Goal: Information Seeking & Learning: Find specific fact

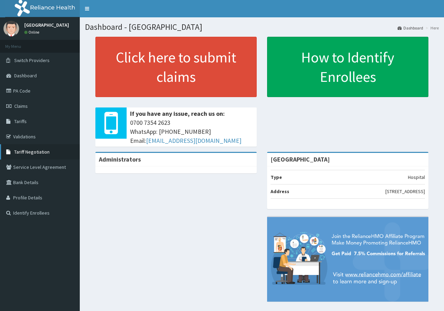
click at [27, 149] on span "Tariff Negotiation" at bounding box center [31, 152] width 35 height 6
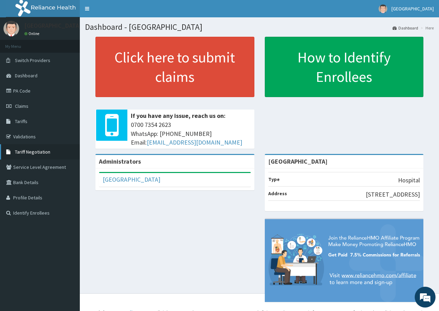
click at [30, 150] on span "Tariff Negotiation" at bounding box center [32, 152] width 35 height 6
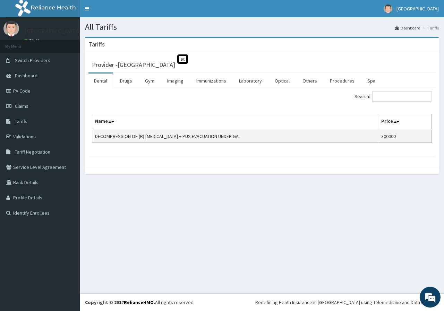
click at [257, 141] on td "DECOMPRESSION OF (R) TIBIA + PUS EVACUATION UNDER GA." at bounding box center [235, 136] width 286 height 13
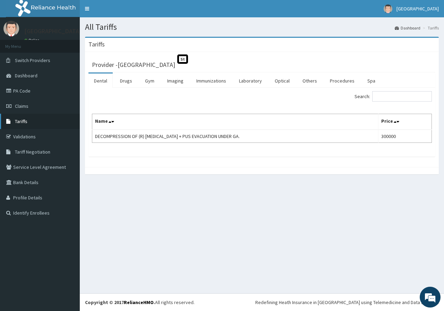
click at [41, 127] on link "Tariffs" at bounding box center [40, 121] width 80 height 15
click at [345, 84] on link "Procedures" at bounding box center [342, 80] width 36 height 15
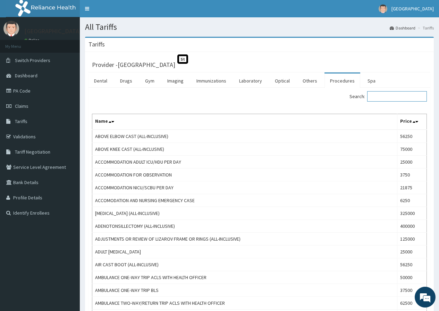
click at [382, 97] on input "Search:" at bounding box center [397, 96] width 60 height 10
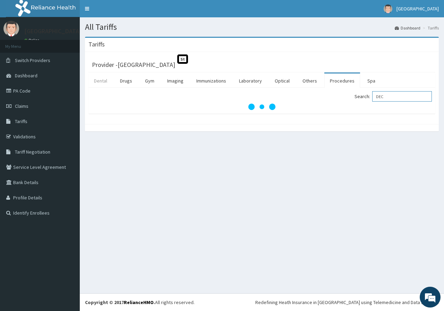
type input "DEC"
click at [100, 81] on link "Dental" at bounding box center [100, 80] width 24 height 15
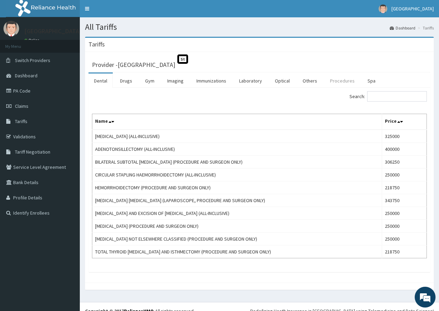
click at [332, 82] on link "Procedures" at bounding box center [342, 80] width 36 height 15
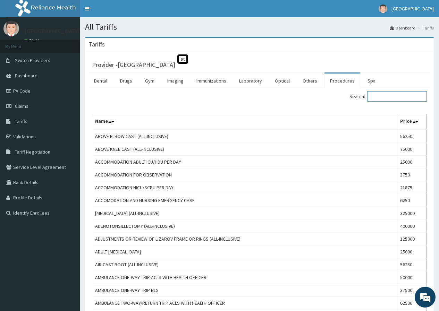
click at [405, 99] on input "Search:" at bounding box center [397, 96] width 60 height 10
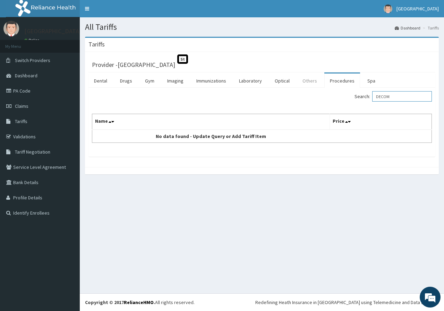
type input "DECOM"
click at [310, 81] on link "Others" at bounding box center [310, 80] width 26 height 15
click at [399, 98] on input "Search:" at bounding box center [402, 96] width 60 height 10
type input "DECOM"
click at [368, 81] on link "Spa" at bounding box center [371, 80] width 19 height 15
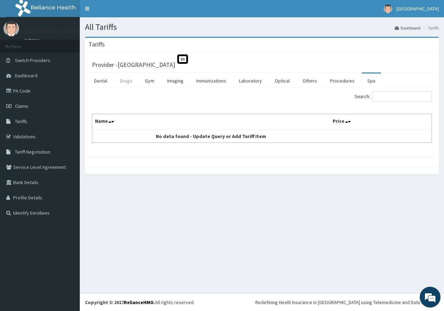
click at [122, 81] on link "Drugs" at bounding box center [125, 80] width 23 height 15
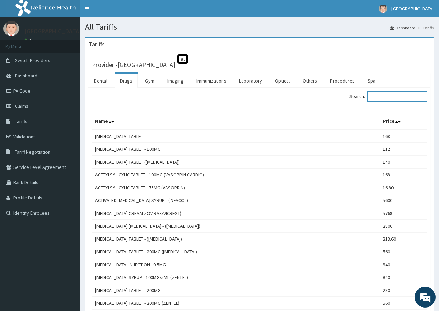
click at [403, 97] on input "Search:" at bounding box center [397, 96] width 60 height 10
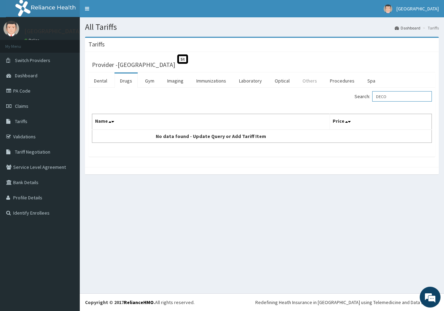
type input "DECO"
click at [312, 82] on link "Others" at bounding box center [310, 80] width 26 height 15
click at [336, 84] on link "Procedures" at bounding box center [342, 80] width 36 height 15
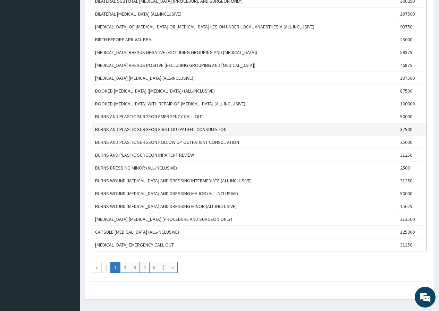
scroll to position [538, 0]
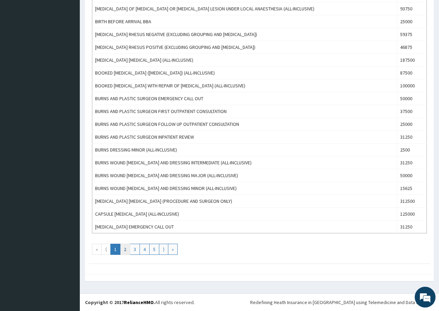
click at [126, 252] on link "2" at bounding box center [125, 249] width 10 height 11
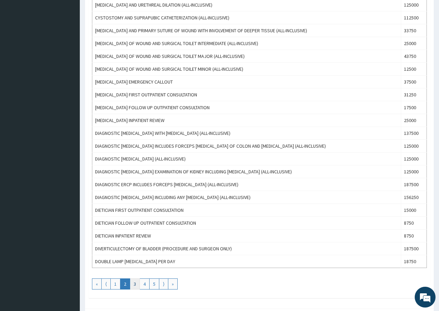
click at [135, 285] on link "3" at bounding box center [135, 283] width 10 height 11
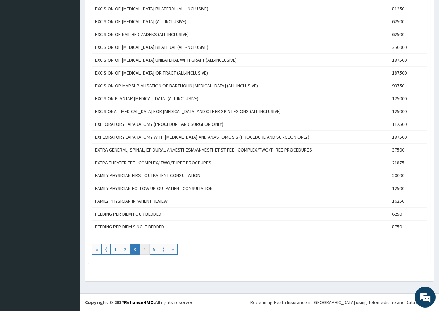
click at [146, 247] on link "4" at bounding box center [144, 249] width 10 height 11
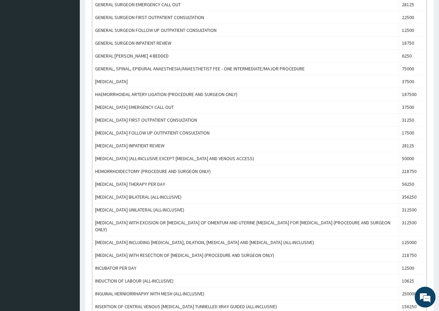
scroll to position [330, 0]
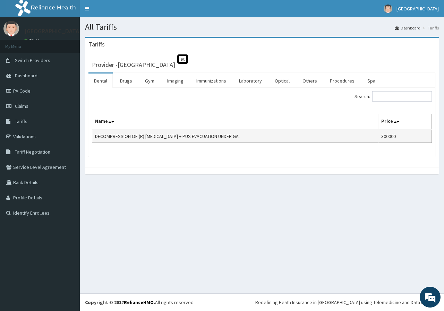
click at [192, 133] on td "DECOMPRESSION OF (R) [MEDICAL_DATA] + PUS EVACUATION UNDER GA." at bounding box center [235, 136] width 286 height 13
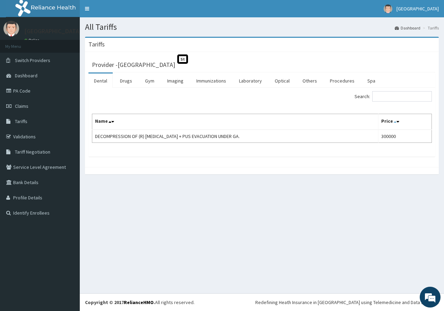
click at [393, 123] on icon at bounding box center [394, 121] width 3 height 5
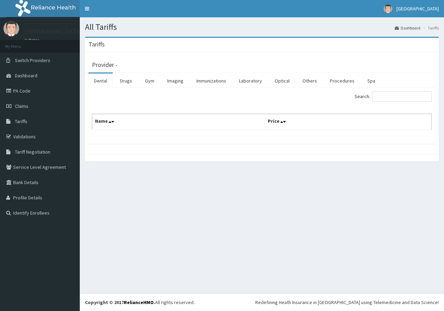
click at [299, 193] on div "All Tariffs Dashboard Tariffs Tariffs Provider - Dental Drugs Gym Imaging Immun…" at bounding box center [262, 155] width 364 height 276
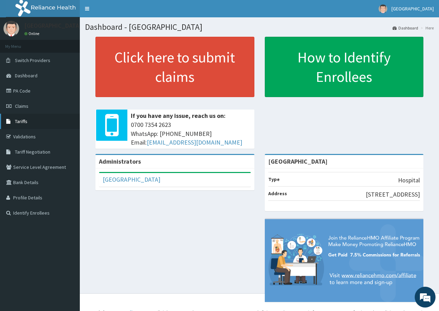
click at [29, 126] on link "Tariffs" at bounding box center [40, 121] width 80 height 15
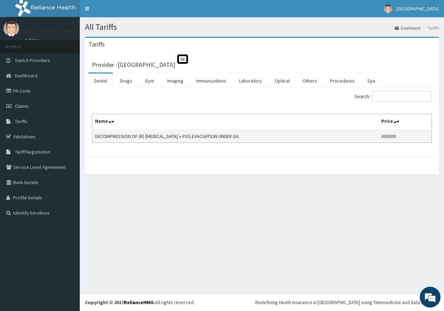
click at [137, 140] on td "DECOMPRESSION OF (R) [MEDICAL_DATA] + PUS EVACUATION UNDER GA." at bounding box center [235, 136] width 286 height 13
click at [209, 135] on td "DECOMPRESSION OF (R) [MEDICAL_DATA] + PUS EVACUATION UNDER GA." at bounding box center [235, 136] width 286 height 13
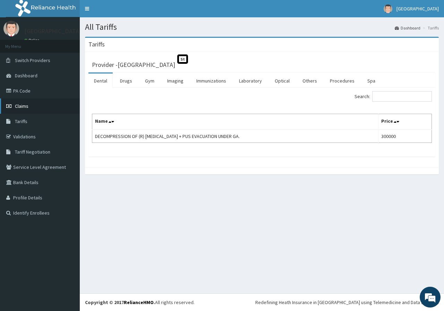
click at [24, 110] on link "Claims" at bounding box center [40, 105] width 80 height 15
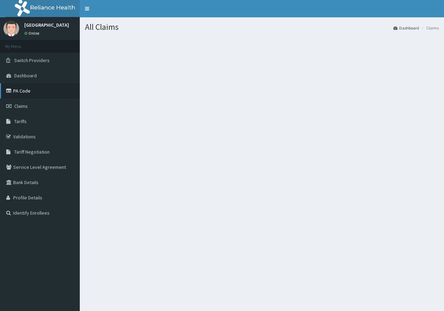
click at [26, 93] on link "PA Code" at bounding box center [40, 90] width 80 height 15
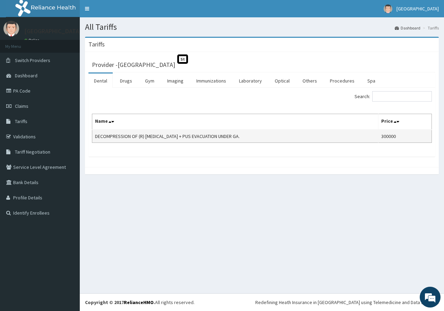
click at [268, 133] on td "DECOMPRESSION OF (R) TIBIA + PUS EVACUATION UNDER GA." at bounding box center [235, 136] width 286 height 13
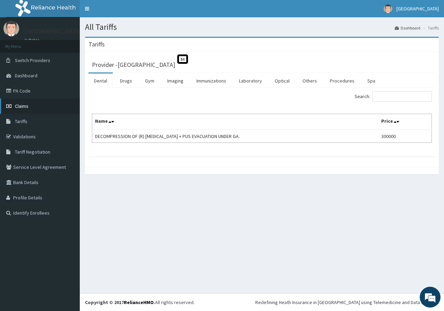
click at [28, 103] on link "Claims" at bounding box center [40, 105] width 80 height 15
